Goal: Task Accomplishment & Management: Use online tool/utility

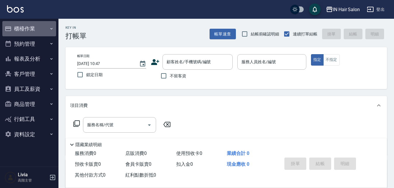
click at [30, 29] on button "櫃檯作業" at bounding box center [29, 28] width 54 height 15
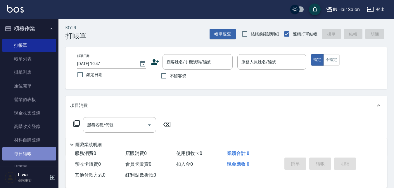
click at [30, 153] on link "每日結帳" at bounding box center [29, 153] width 54 height 13
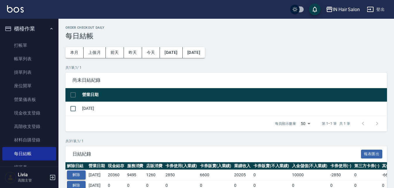
click at [80, 174] on button "解除" at bounding box center [76, 174] width 19 height 9
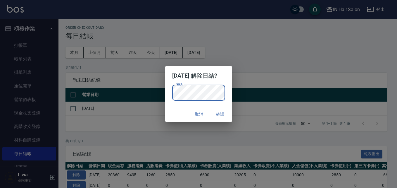
click at [223, 114] on button "確認" at bounding box center [220, 114] width 19 height 11
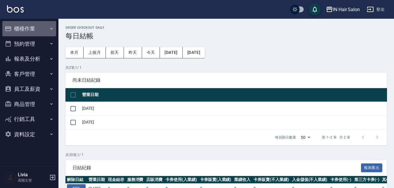
click at [28, 27] on button "櫃檯作業" at bounding box center [29, 28] width 54 height 15
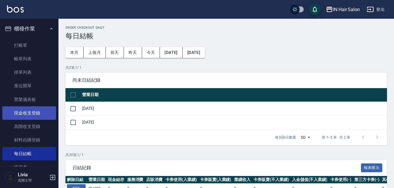
click at [36, 113] on link "現金收支登錄" at bounding box center [29, 112] width 54 height 13
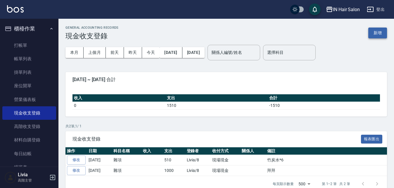
click at [379, 33] on button "新增" at bounding box center [378, 33] width 19 height 11
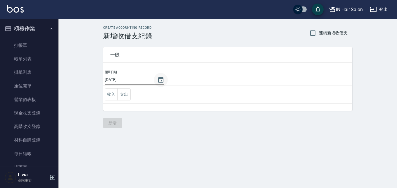
click at [158, 80] on icon "Choose date, selected date is 2025-10-15" at bounding box center [160, 79] width 7 height 7
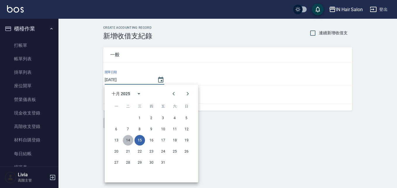
click at [128, 138] on button "14" at bounding box center [128, 140] width 11 height 11
type input "[DATE]"
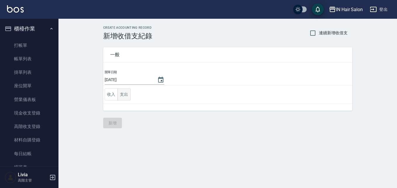
click at [125, 93] on button "支出" at bounding box center [124, 94] width 13 height 12
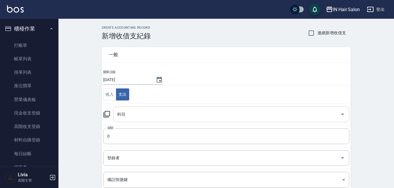
click at [124, 113] on input "科目" at bounding box center [227, 114] width 222 height 10
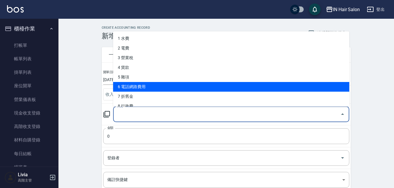
click at [141, 86] on li "6 電話網路費用" at bounding box center [231, 87] width 236 height 10
type input "6 電話網路費用"
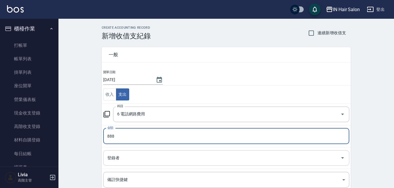
type input "888"
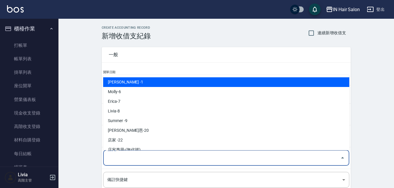
click at [124, 159] on input "登錄者" at bounding box center [222, 158] width 232 height 10
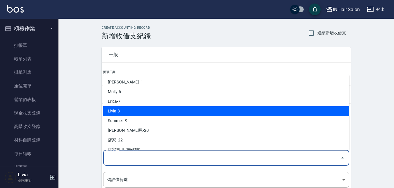
click at [123, 110] on li "Livia-8" at bounding box center [226, 111] width 246 height 10
type input "Livia-8"
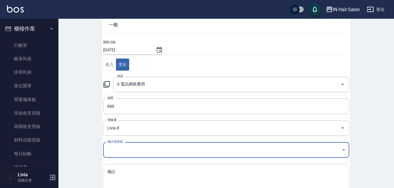
scroll to position [71, 0]
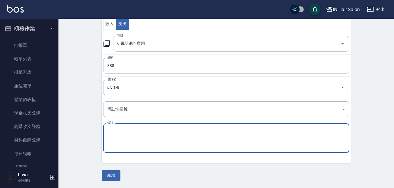
click at [130, 137] on textarea "備註" at bounding box center [226, 138] width 238 height 20
type textarea "004/08/26-114/09/25"
click at [114, 175] on button "新增" at bounding box center [111, 175] width 19 height 11
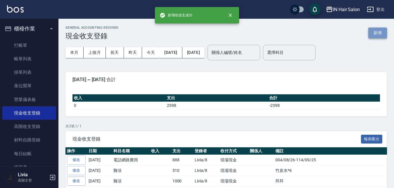
click at [379, 32] on button "新增" at bounding box center [378, 33] width 19 height 11
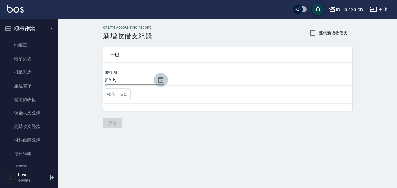
click at [158, 78] on icon "Choose date, selected date is 2025-10-15" at bounding box center [160, 80] width 5 height 6
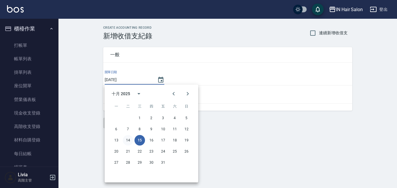
click at [129, 139] on button "14" at bounding box center [128, 140] width 11 height 11
type input "[DATE]"
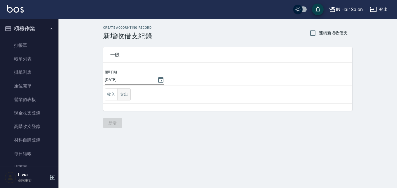
click at [126, 94] on button "支出" at bounding box center [124, 94] width 13 height 12
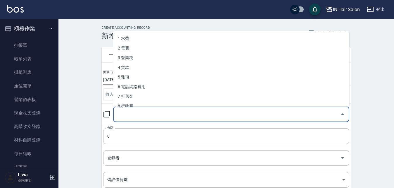
click at [125, 114] on input "科目" at bounding box center [227, 114] width 222 height 10
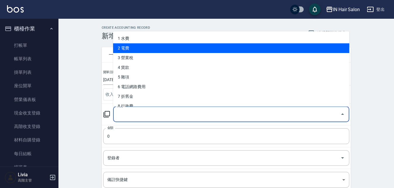
click at [132, 48] on li "2 電費" at bounding box center [231, 48] width 236 height 10
type input "2 電費"
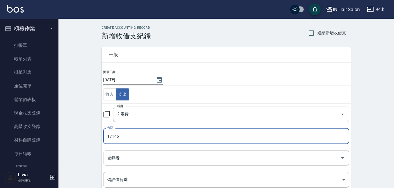
type input "17146"
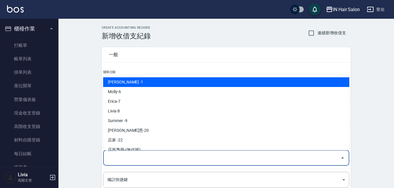
click at [111, 158] on input "登錄者" at bounding box center [222, 158] width 232 height 10
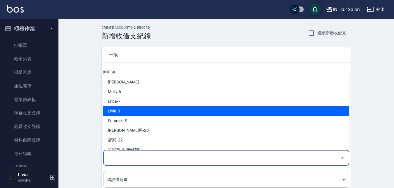
click at [119, 110] on li "Livia-8" at bounding box center [226, 111] width 246 height 10
type input "Livia-8"
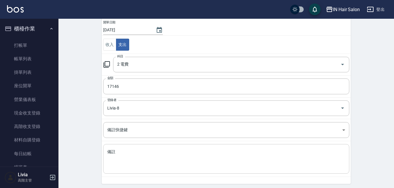
scroll to position [59, 0]
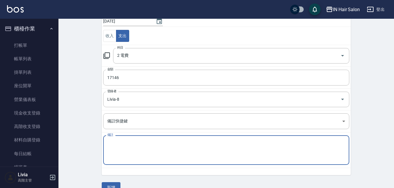
click at [120, 140] on textarea "備註" at bounding box center [226, 150] width 238 height 20
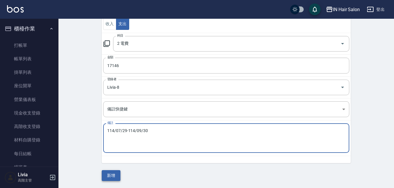
type textarea "114/07/29-114/09/30"
click at [110, 173] on button "新增" at bounding box center [111, 175] width 19 height 11
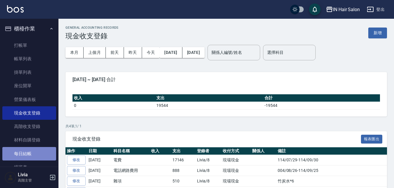
click at [31, 152] on link "每日結帳" at bounding box center [29, 153] width 54 height 13
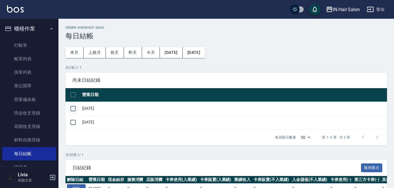
click at [72, 107] on input "checkbox" at bounding box center [73, 108] width 12 height 12
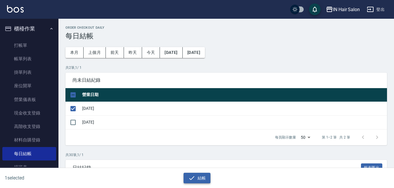
click at [194, 177] on icon "button" at bounding box center [191, 177] width 7 height 7
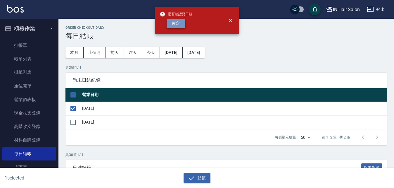
click at [172, 23] on button "確定" at bounding box center [176, 23] width 19 height 9
checkbox input "false"
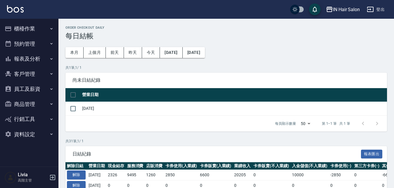
scroll to position [164, 0]
